Goal: Task Accomplishment & Management: Use online tool/utility

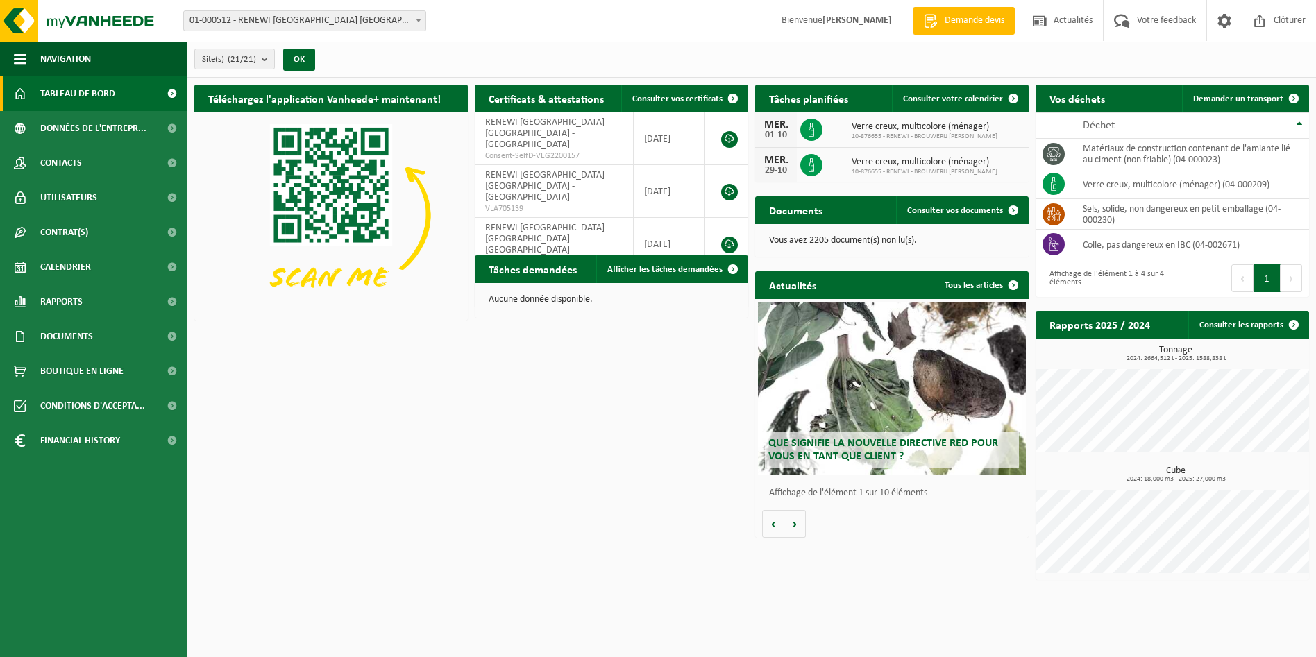
click at [375, 22] on span "01-000512 - RENEWI [GEOGRAPHIC_DATA] [GEOGRAPHIC_DATA] - [GEOGRAPHIC_DATA]" at bounding box center [304, 20] width 241 height 19
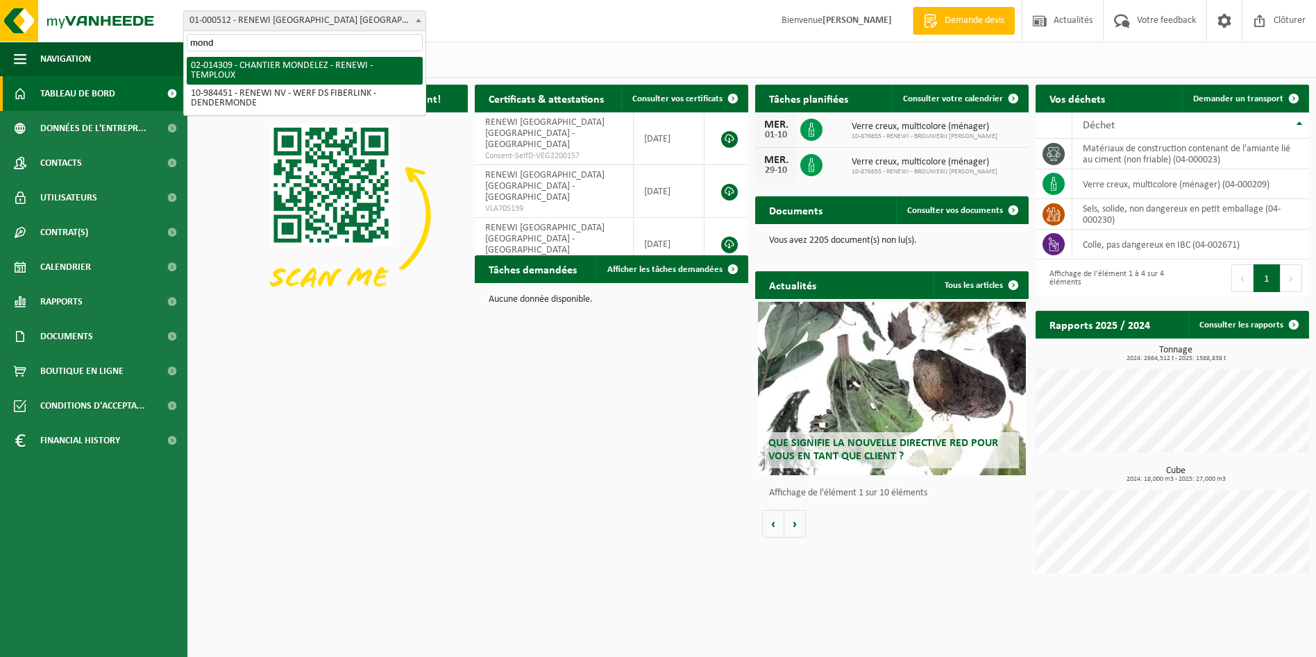
type input "mond"
select select "30300"
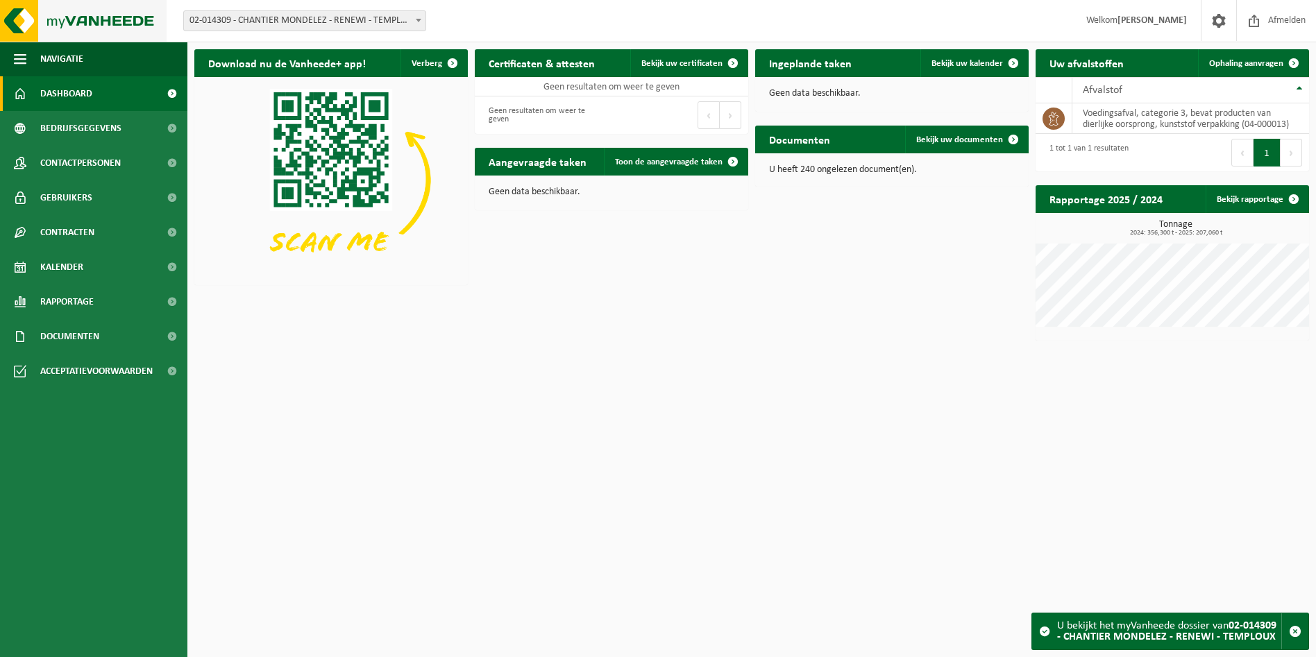
click at [33, 17] on img at bounding box center [83, 21] width 167 height 42
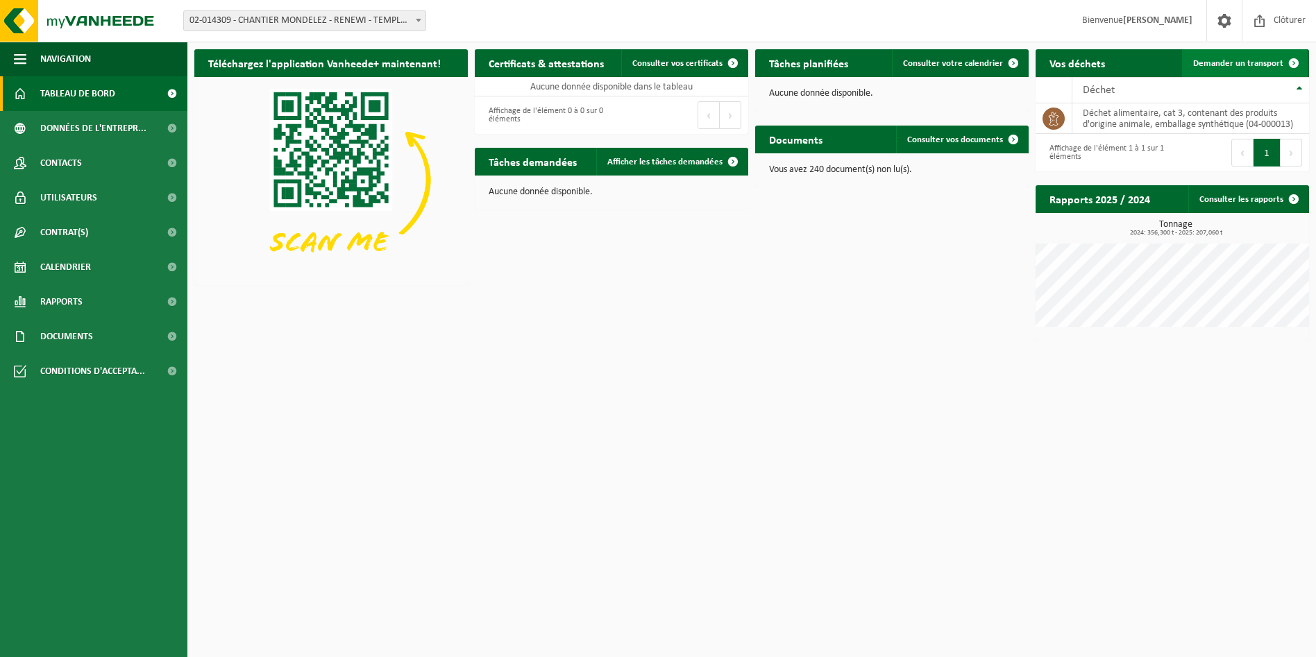
click at [1245, 54] on link "Demander un transport" at bounding box center [1245, 63] width 126 height 28
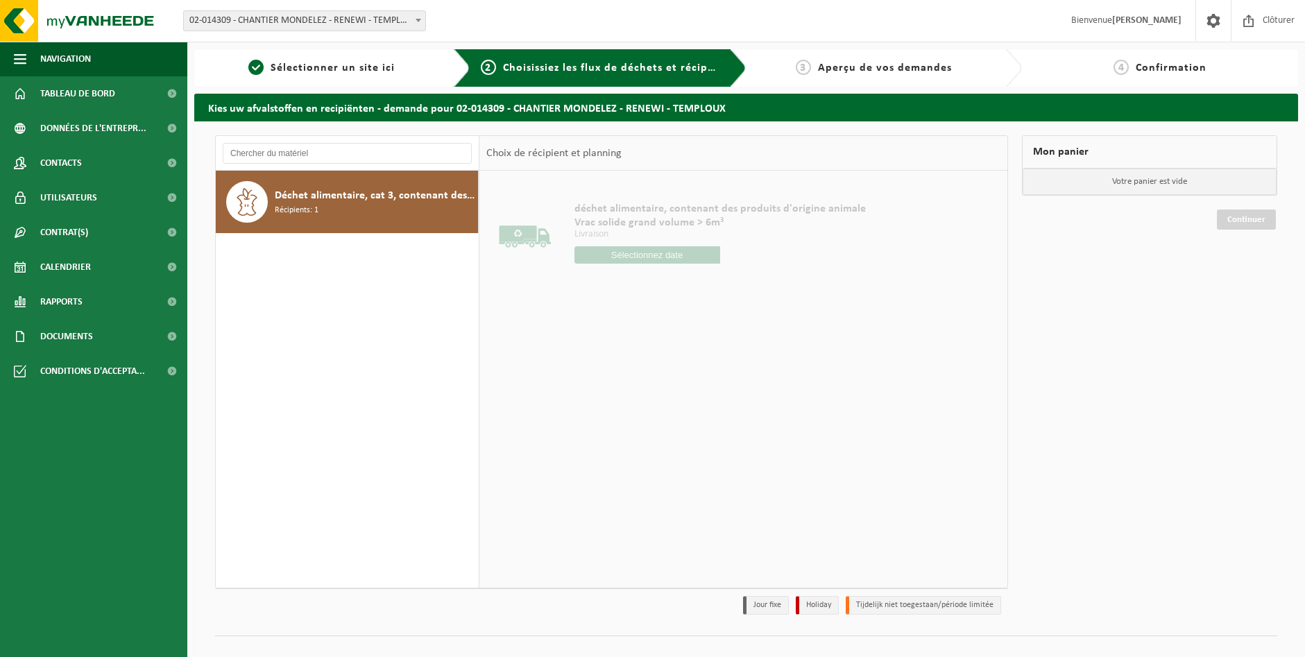
click at [372, 204] on div "Déchet alimentaire, cat 3, contenant des produits d'origine animale, emballage …" at bounding box center [375, 202] width 200 height 42
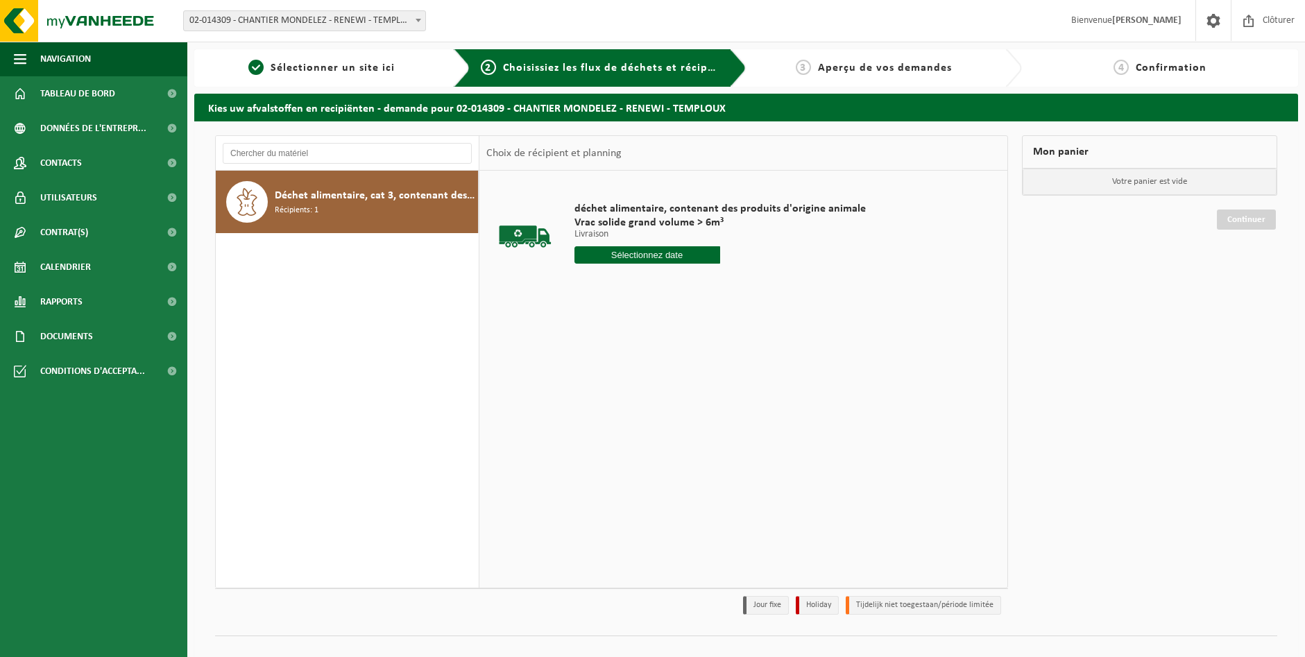
click at [632, 258] on input "text" at bounding box center [648, 254] width 146 height 17
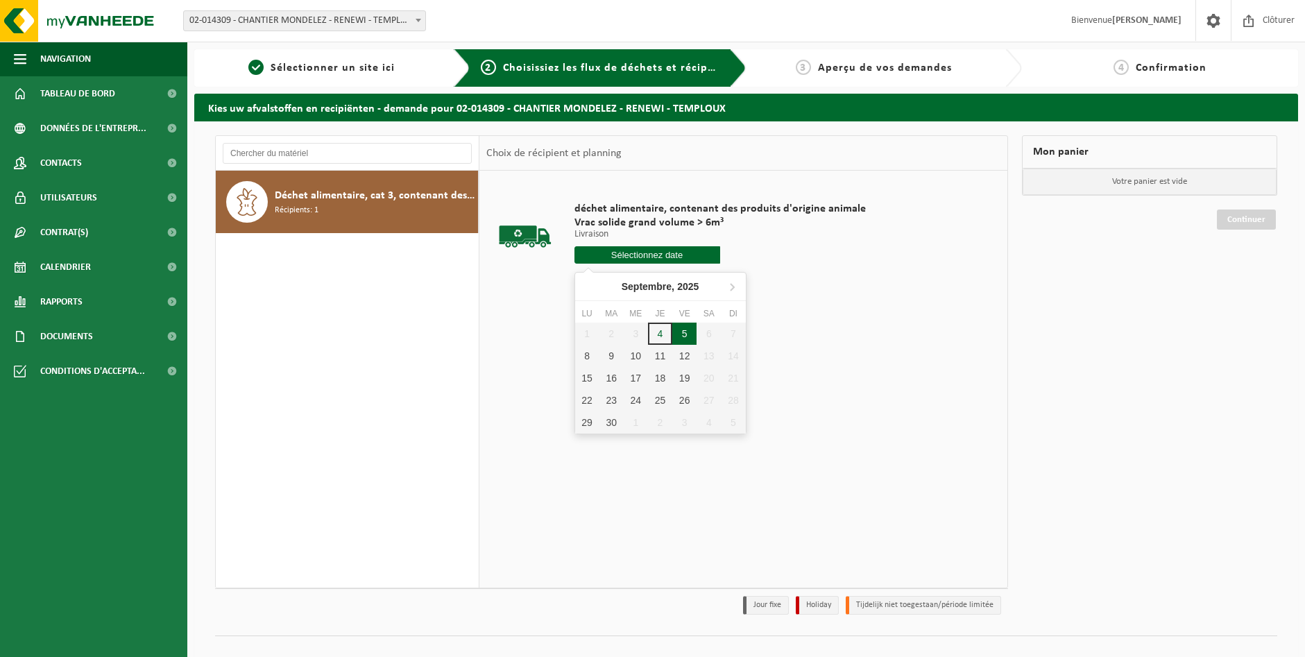
click at [683, 328] on div "5" at bounding box center [684, 334] width 24 height 22
type input "à partir de 2025-09-05"
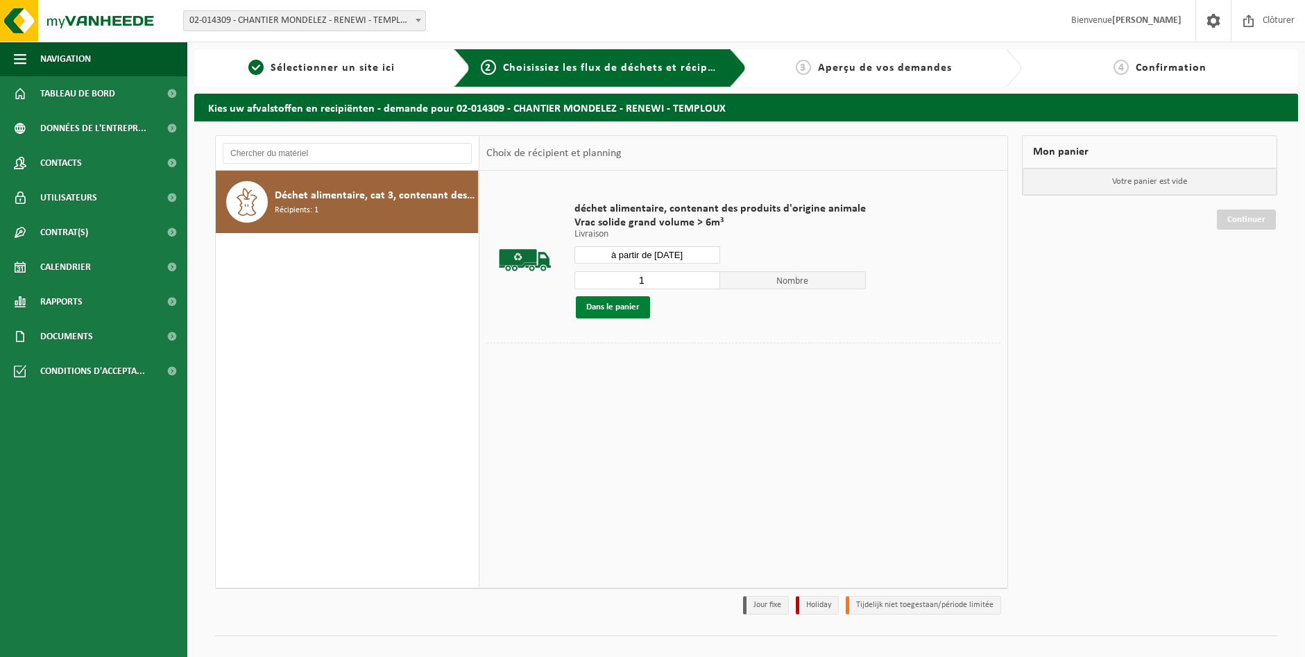
click at [626, 315] on button "Dans le panier" at bounding box center [613, 307] width 74 height 22
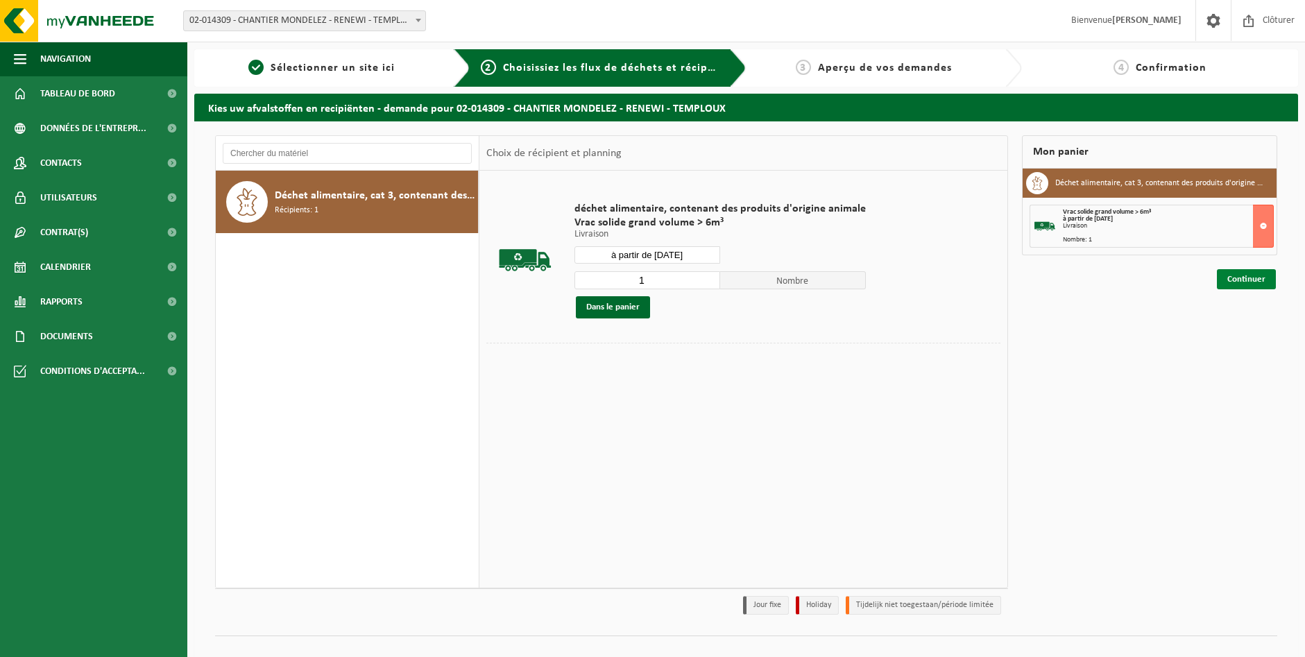
click at [1253, 283] on link "Continuer" at bounding box center [1246, 279] width 59 height 20
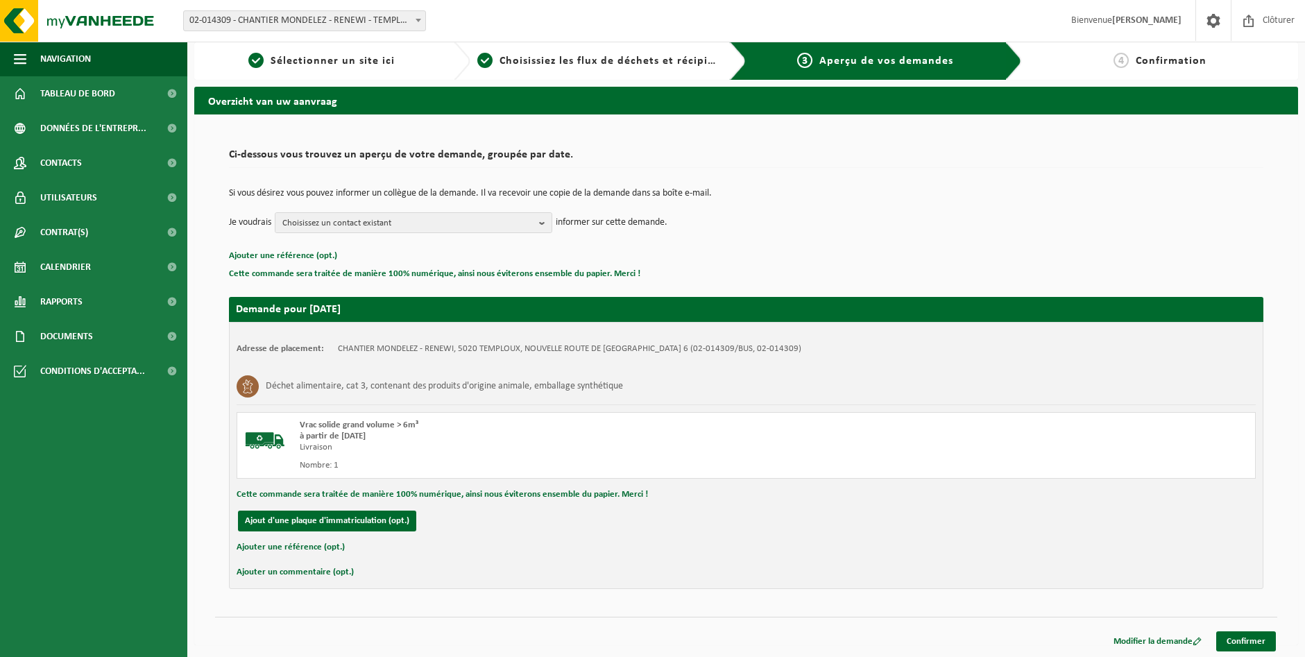
scroll to position [9, 0]
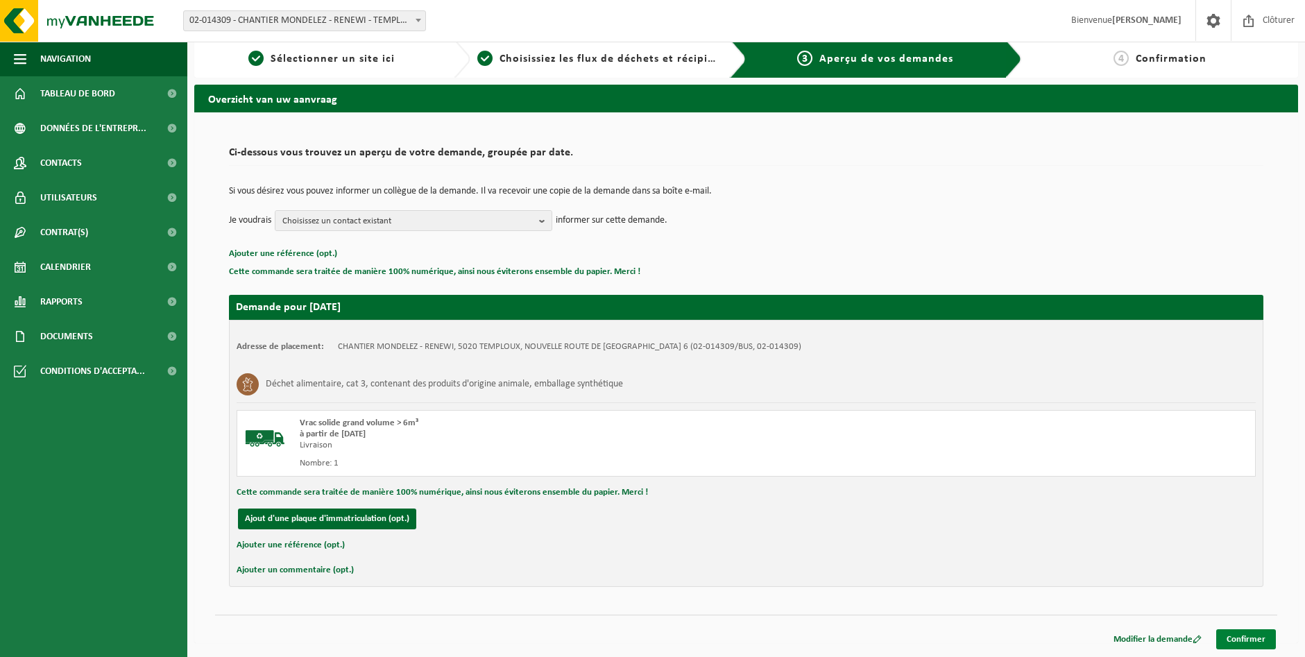
click at [1250, 644] on link "Confirmer" at bounding box center [1246, 639] width 60 height 20
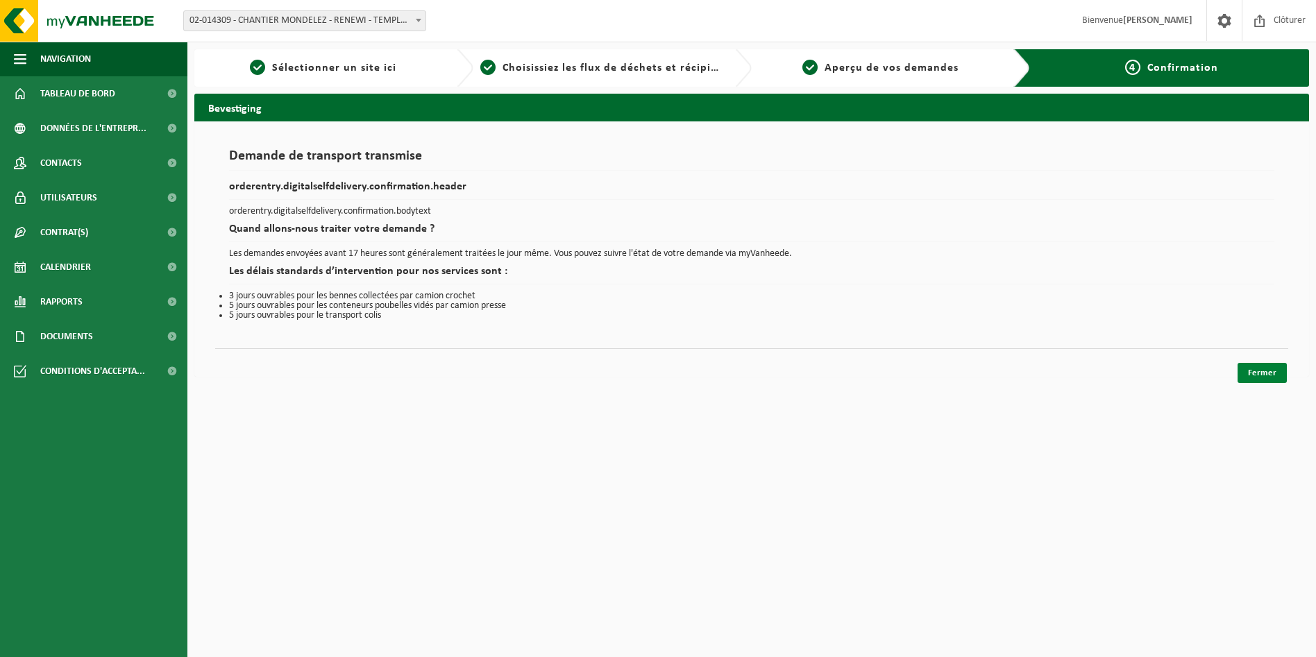
click at [1269, 371] on link "Fermer" at bounding box center [1261, 373] width 49 height 20
